Goal: Use online tool/utility: Utilize a website feature to perform a specific function

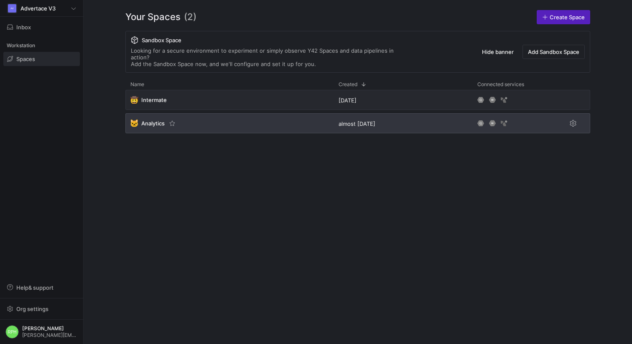
click at [156, 120] on span "Analytics" at bounding box center [152, 123] width 23 height 7
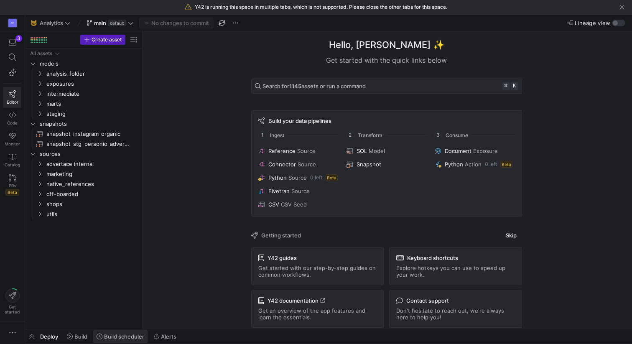
click at [117, 340] on span at bounding box center [120, 336] width 54 height 13
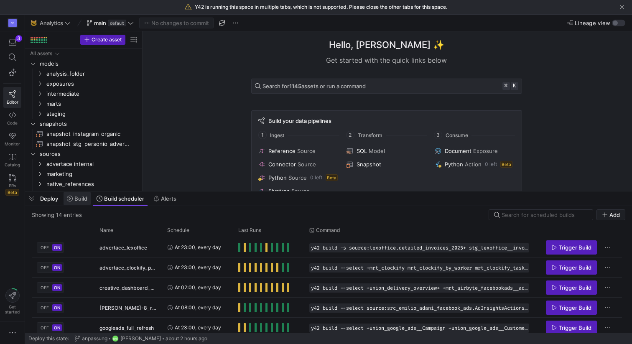
click at [77, 202] on span at bounding box center [77, 198] width 27 height 13
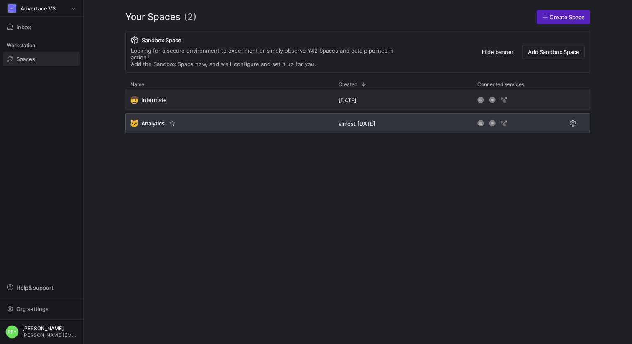
click at [156, 121] on div "🐱 Analytics" at bounding box center [229, 123] width 208 height 20
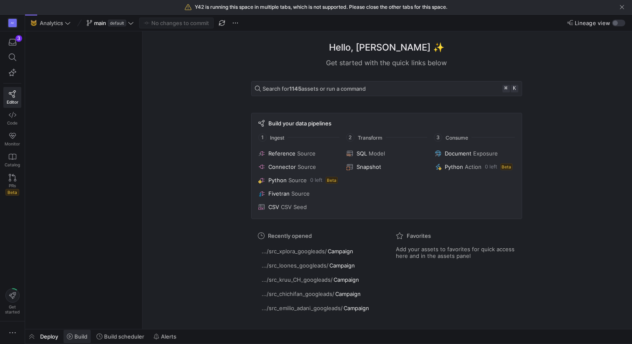
click at [75, 336] on span "Build" at bounding box center [80, 336] width 13 height 7
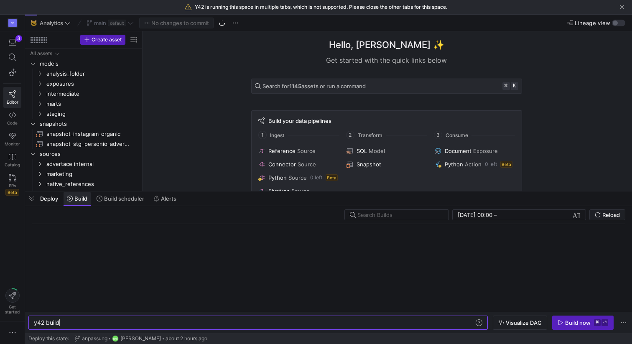
scroll to position [0, 25]
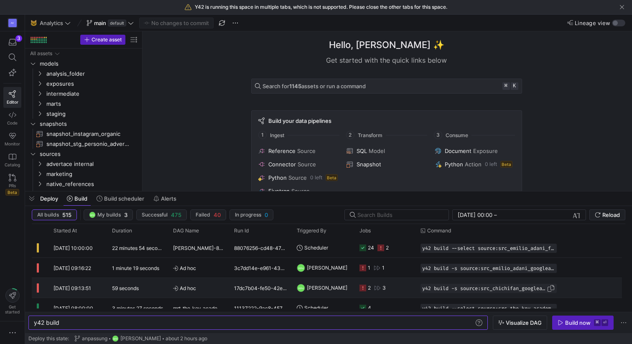
click at [551, 288] on span "button" at bounding box center [551, 288] width 8 height 8
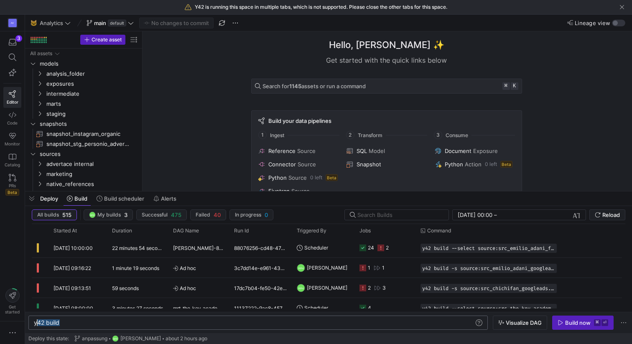
scroll to position [0, 0]
drag, startPoint x: 118, startPoint y: 322, endPoint x: 0, endPoint y: 319, distance: 118.0
click at [34, 319] on div "y42 build" at bounding box center [254, 322] width 440 height 7
type textarea "y42 build -s source:src_chichifan_googleads.Campaign+ source:src_chichifan_goog…"
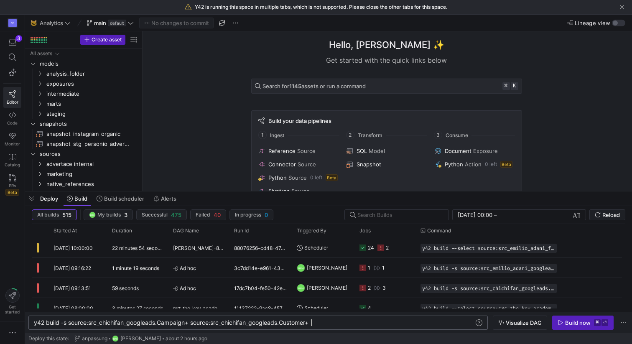
scroll to position [0, 277]
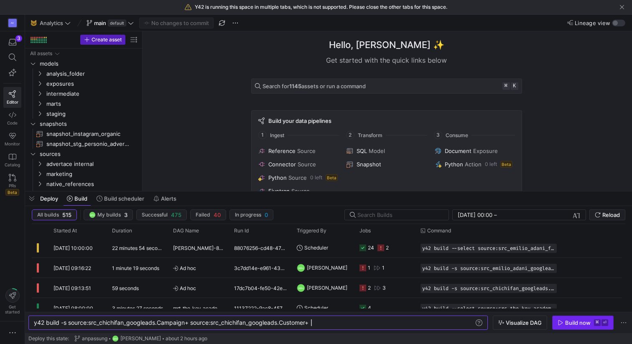
click at [575, 327] on span "button" at bounding box center [583, 322] width 61 height 13
